Goal: Task Accomplishment & Management: Complete application form

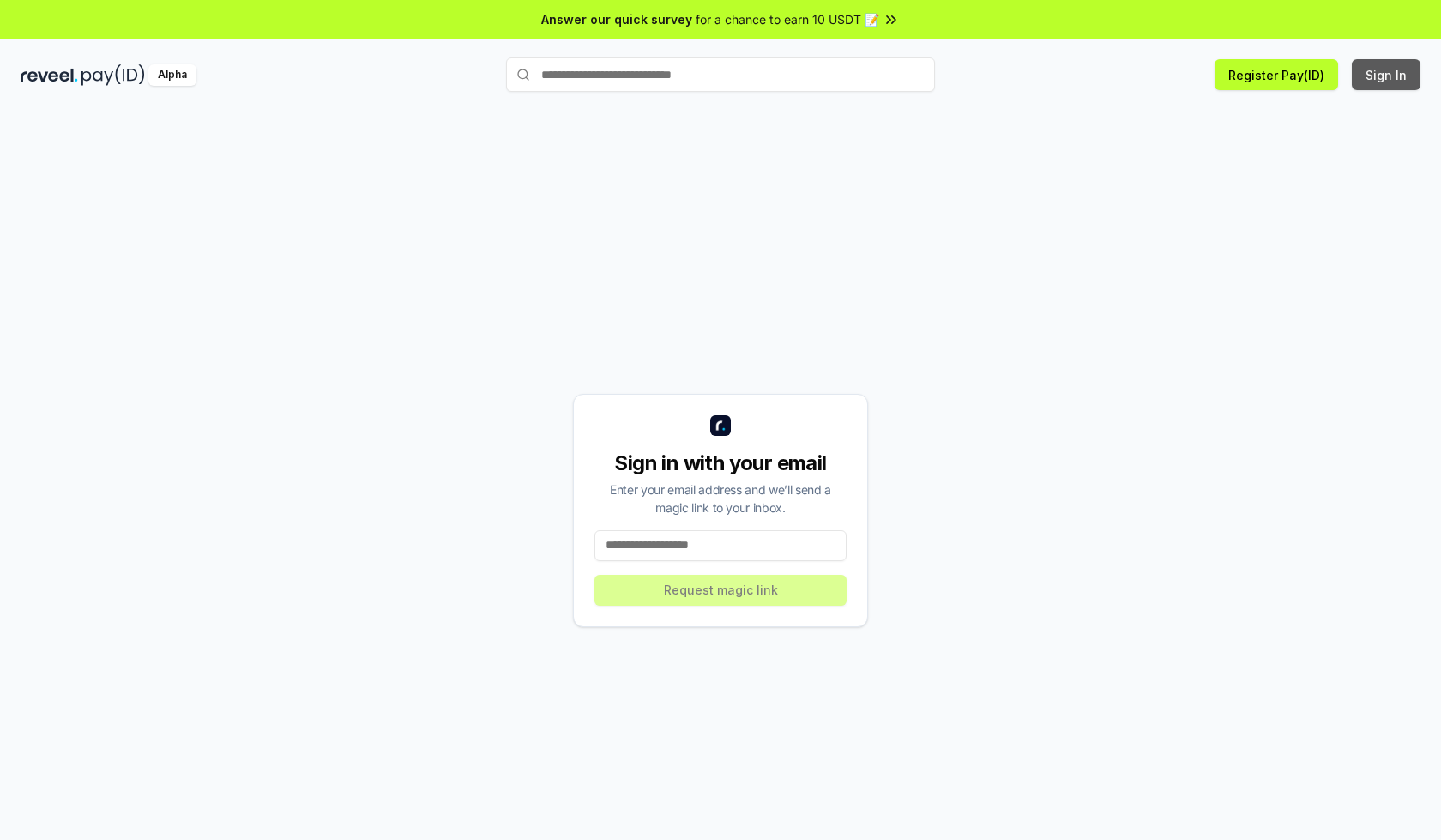
click at [1387, 74] on button "Sign In" at bounding box center [1386, 74] width 69 height 31
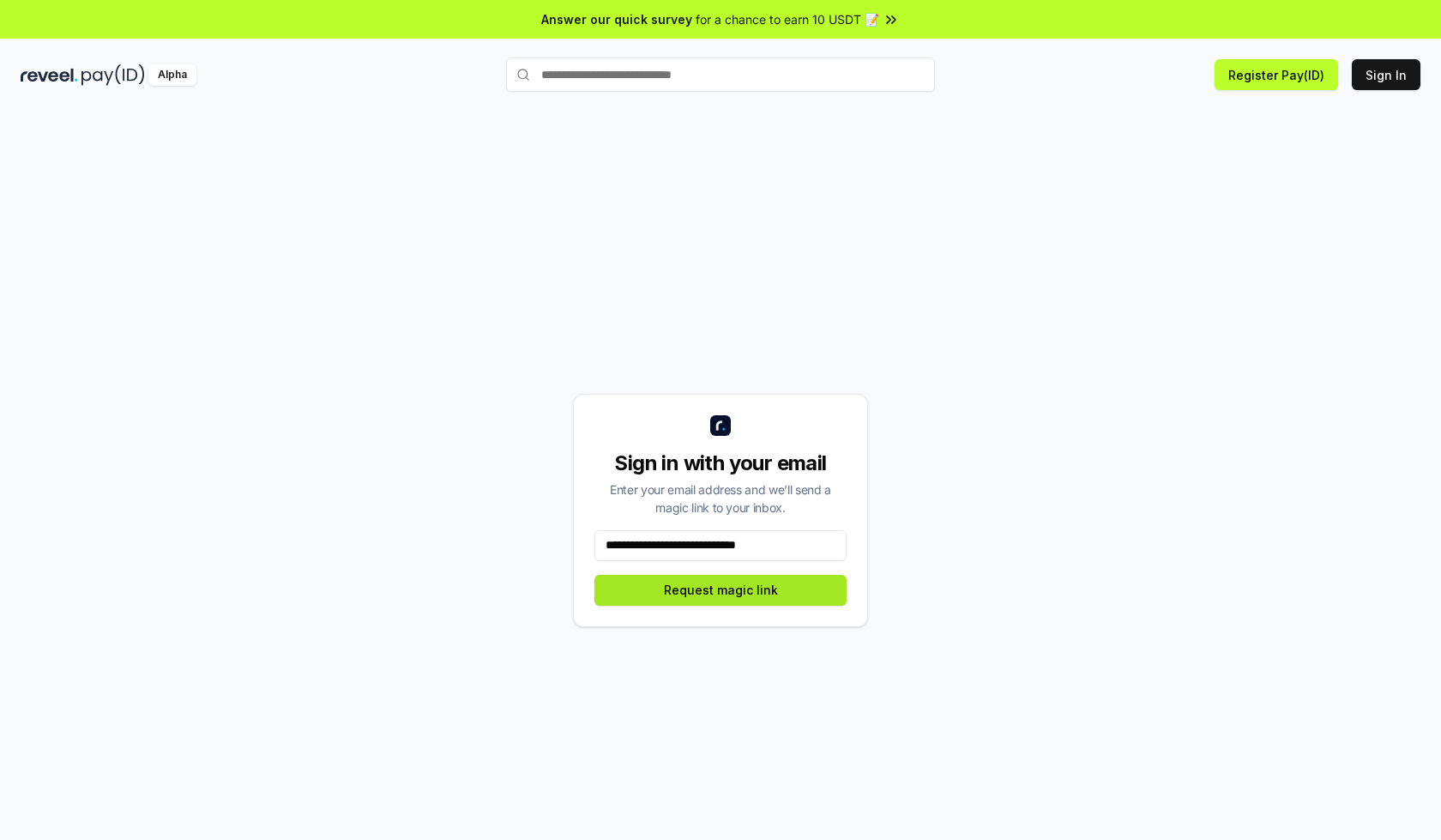
type input "**********"
click at [720, 589] on button "Request magic link" at bounding box center [720, 590] width 253 height 31
